Goal: Entertainment & Leisure: Consume media (video, audio)

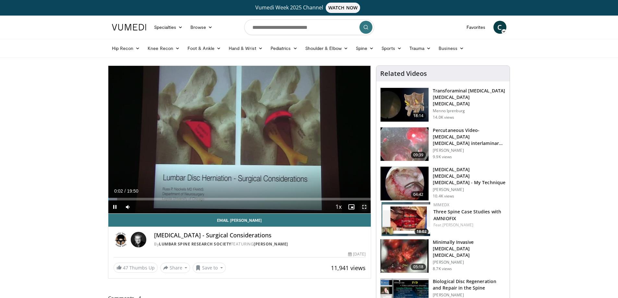
drag, startPoint x: 364, startPoint y: 207, endPoint x: 364, endPoint y: 246, distance: 39.2
click at [364, 207] on span "Video Player" at bounding box center [364, 206] width 13 height 13
click at [364, 246] on div "By [MEDICAL_DATA] Spine Research Society FEATURING [PERSON_NAME]" at bounding box center [259, 244] width 211 height 6
click at [364, 213] on div "10 seconds Tap to unmute" at bounding box center [239, 140] width 263 height 148
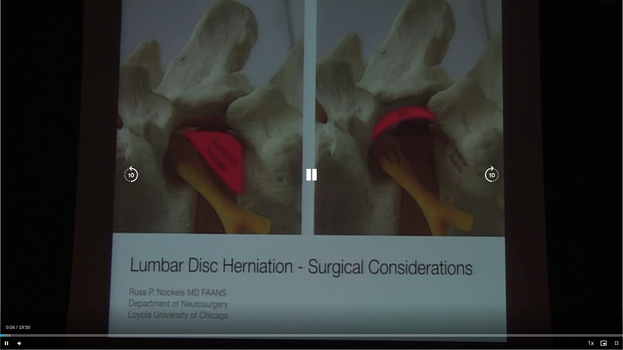
click at [311, 168] on icon "Video Player" at bounding box center [311, 175] width 18 height 18
click at [326, 180] on div "Video Player" at bounding box center [312, 175] width 374 height 13
click at [313, 174] on icon "Video Player" at bounding box center [311, 175] width 18 height 18
click at [313, 174] on button "Video Player" at bounding box center [311, 175] width 13 height 13
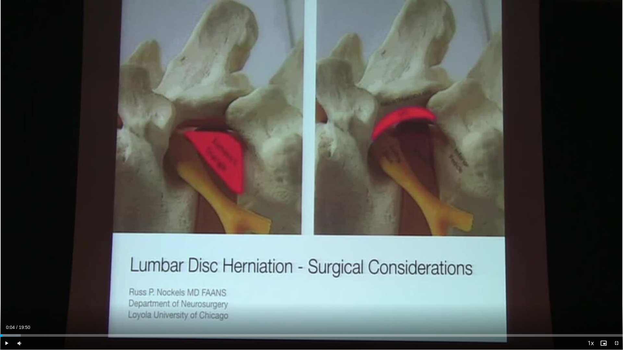
click at [131, 298] on div "Current Time 0:04 / Duration 19:50" at bounding box center [311, 328] width 623 height 6
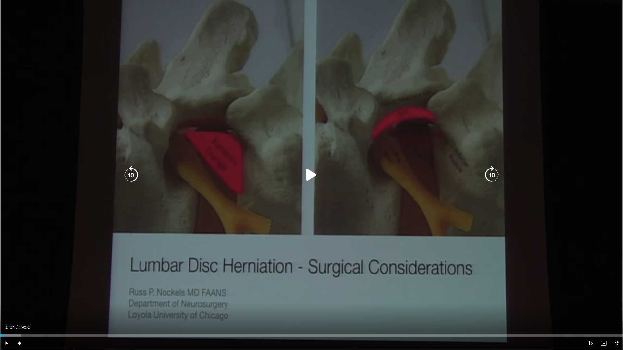
click at [309, 177] on icon "Video Player" at bounding box center [311, 175] width 18 height 18
